Goal: Task Accomplishment & Management: Manage account settings

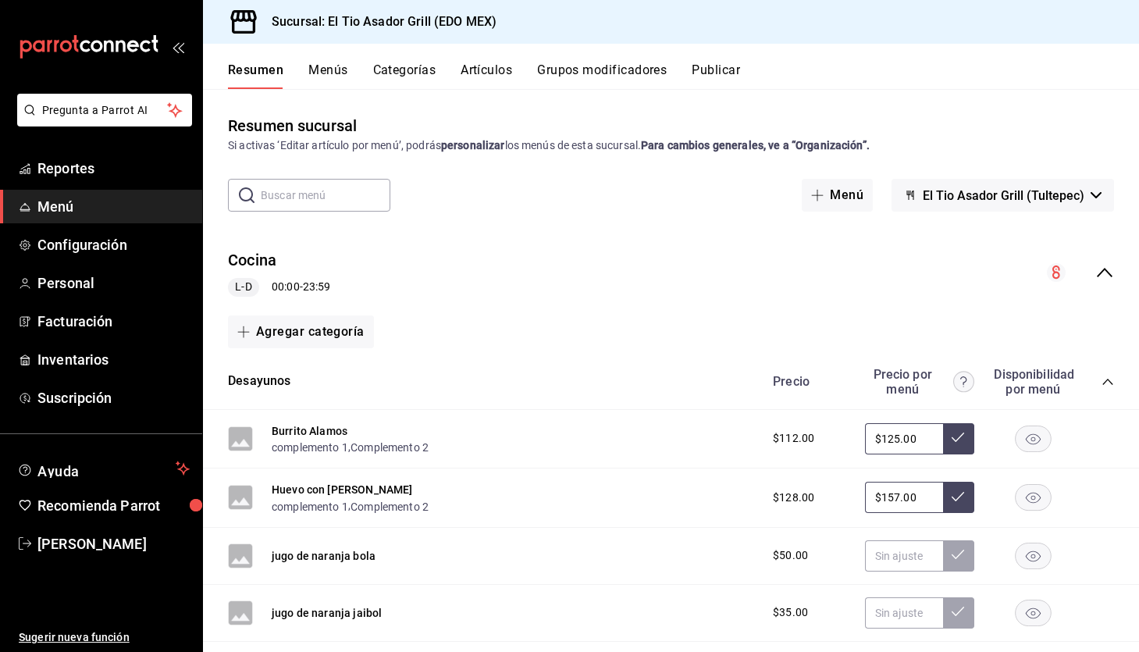
click at [601, 80] on button "Grupos modificadores" at bounding box center [602, 75] width 130 height 27
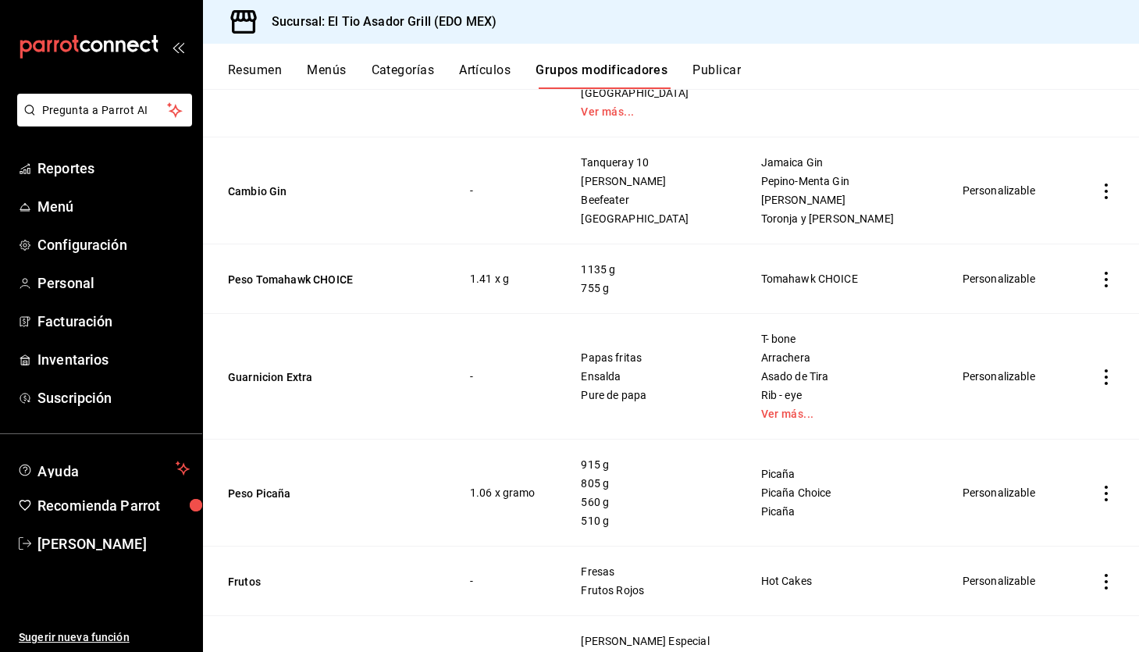
scroll to position [1225, 0]
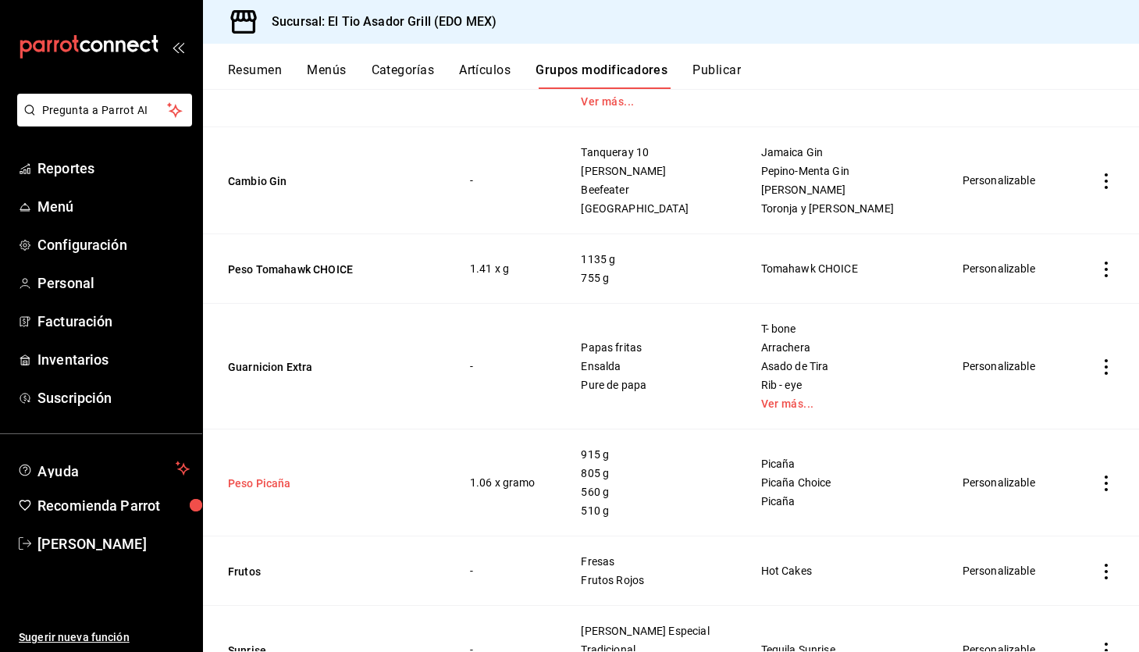
click at [280, 479] on button "Peso Picaña" at bounding box center [321, 483] width 187 height 16
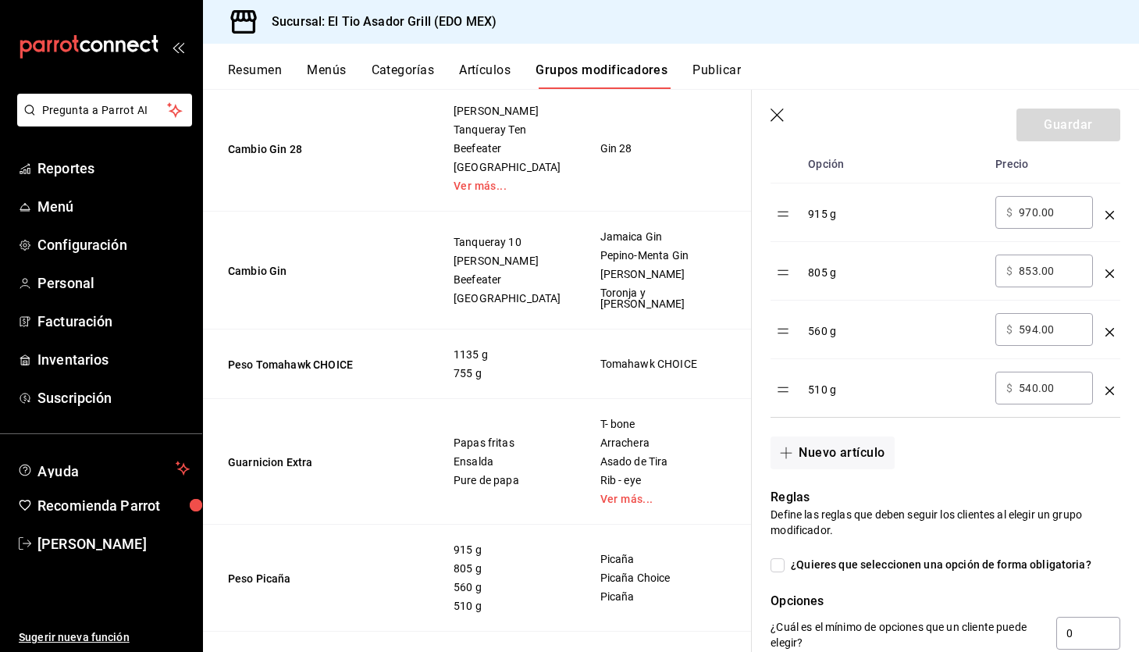
scroll to position [518, 0]
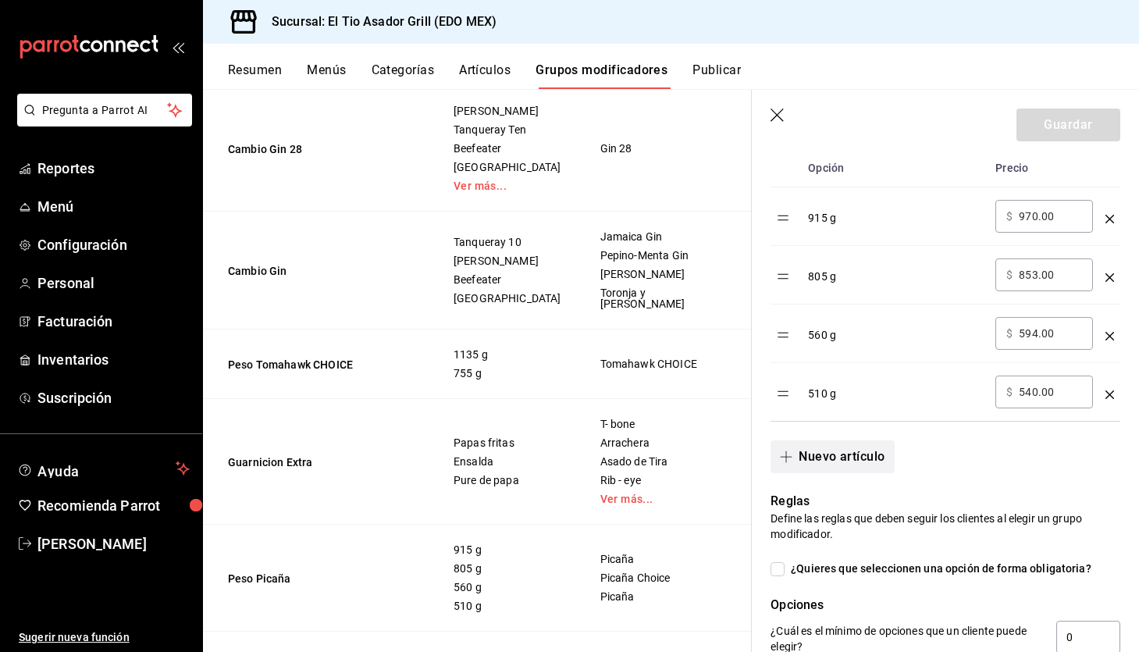
click at [864, 455] on button "Nuevo artículo" at bounding box center [831, 456] width 123 height 33
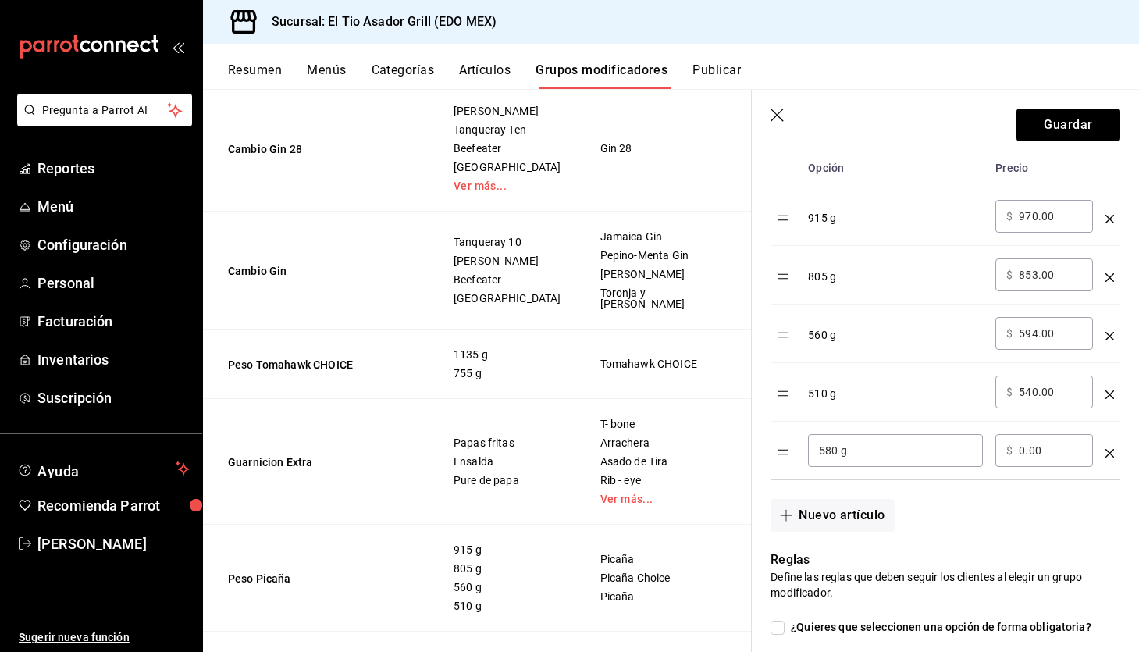
type input "580 g"
type input "614.00"
click at [1055, 116] on button "Guardar" at bounding box center [1068, 125] width 104 height 33
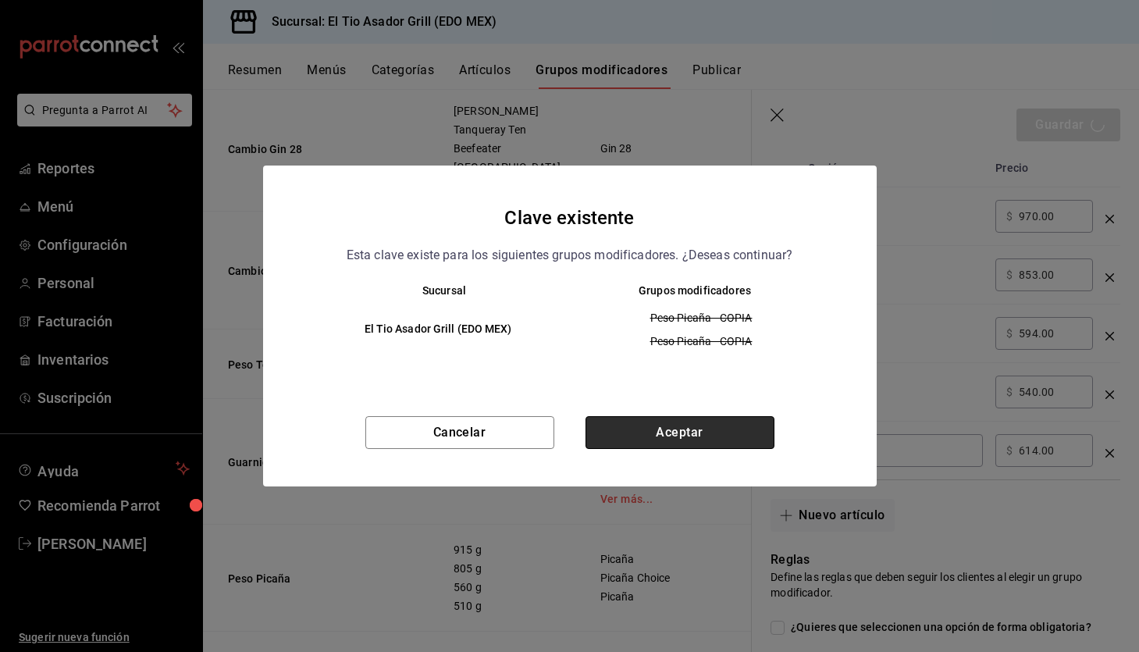
click at [715, 426] on button "Aceptar" at bounding box center [679, 432] width 189 height 33
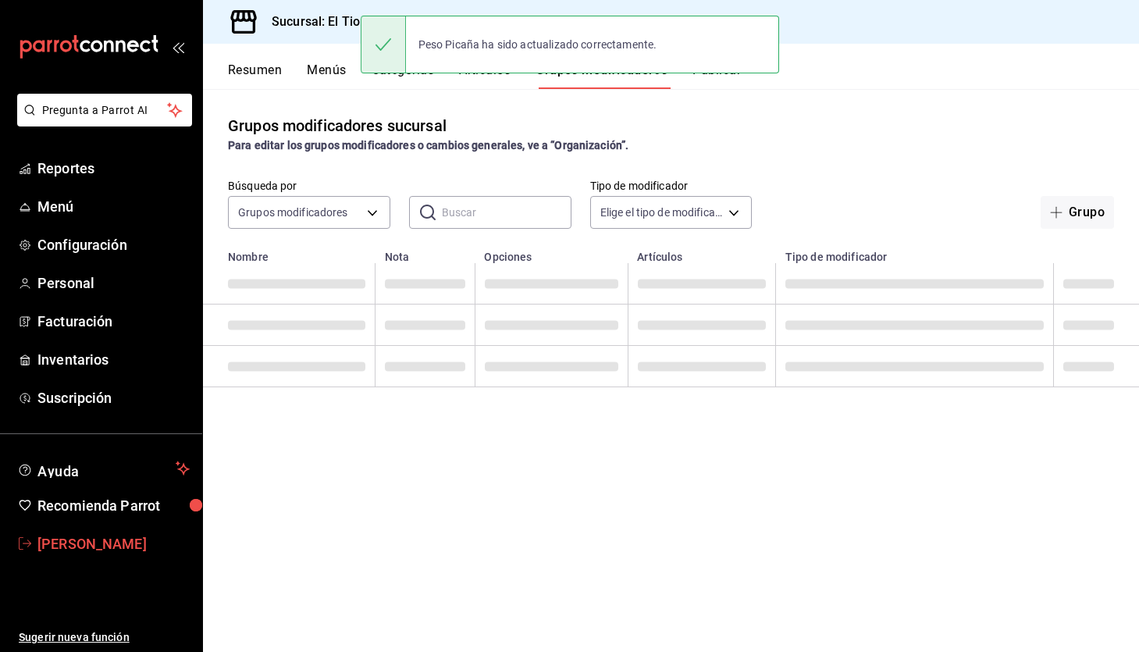
click at [92, 539] on span "[PERSON_NAME]" at bounding box center [113, 543] width 152 height 21
